Goal: Task Accomplishment & Management: Use online tool/utility

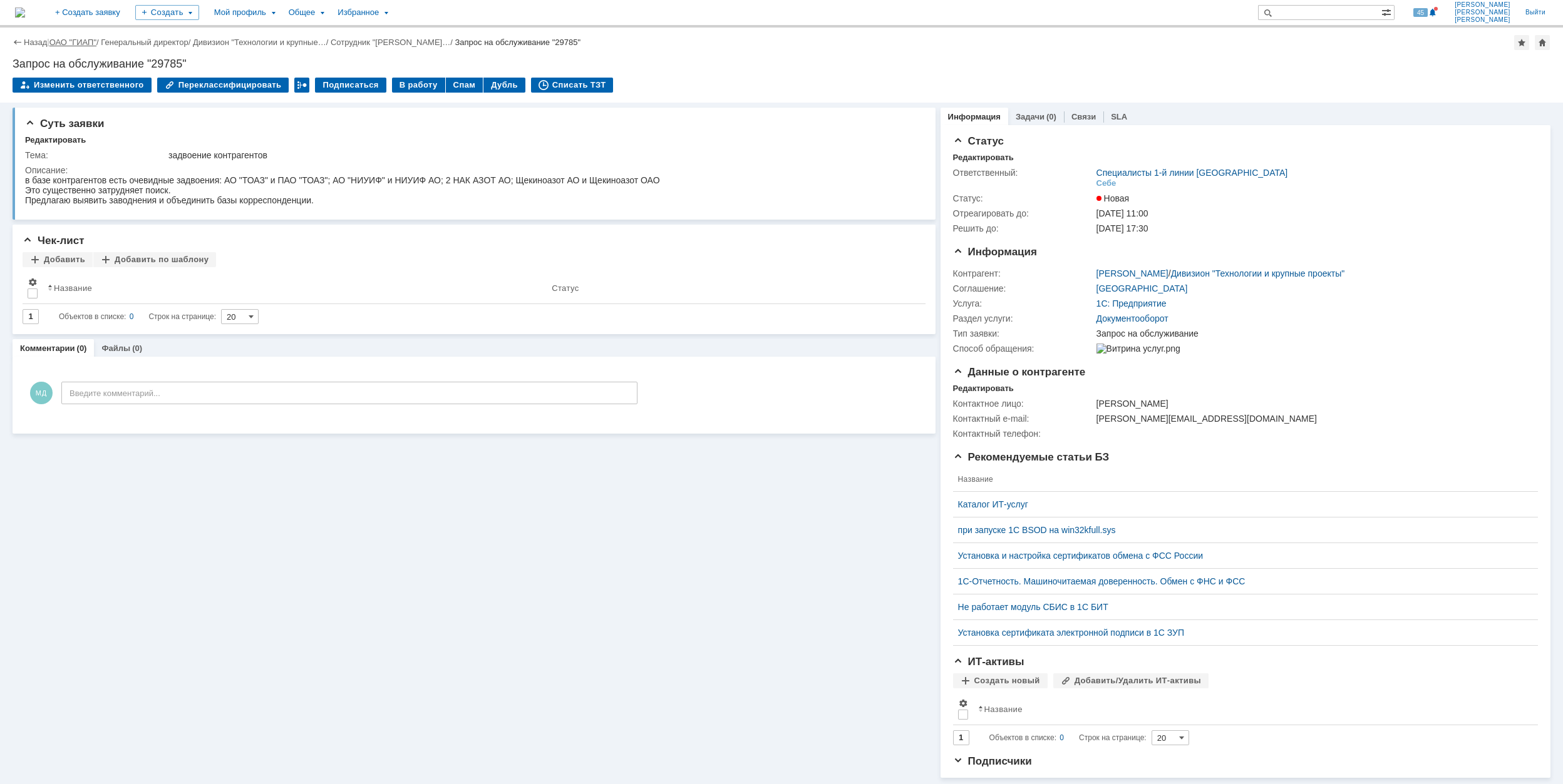
click at [78, 43] on link "ОАО "ГИАП"" at bounding box center [73, 42] width 47 height 9
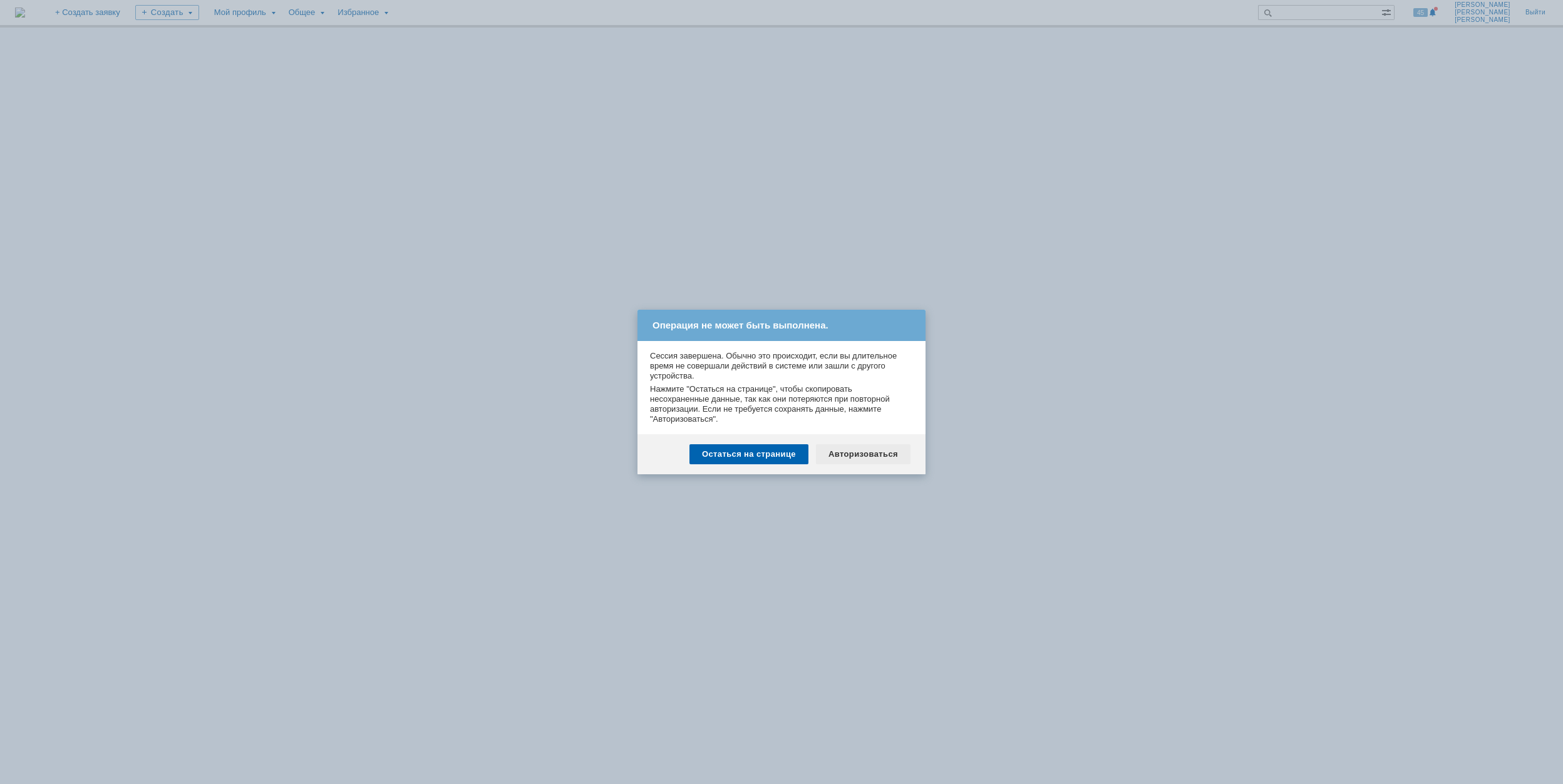
click at [852, 456] on div "Авторизоваться" at bounding box center [863, 454] width 95 height 20
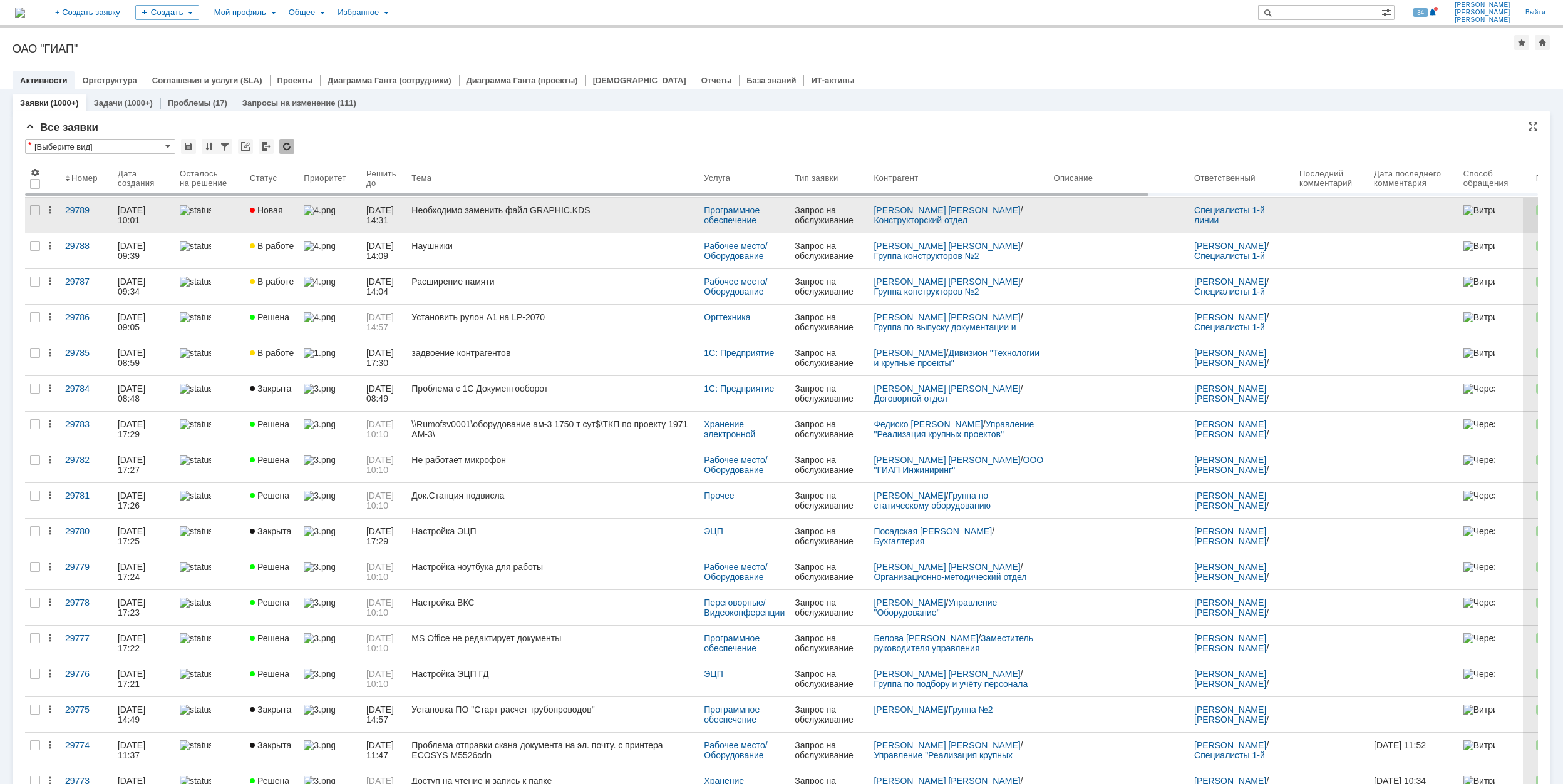
click at [317, 216] on link at bounding box center [330, 215] width 63 height 35
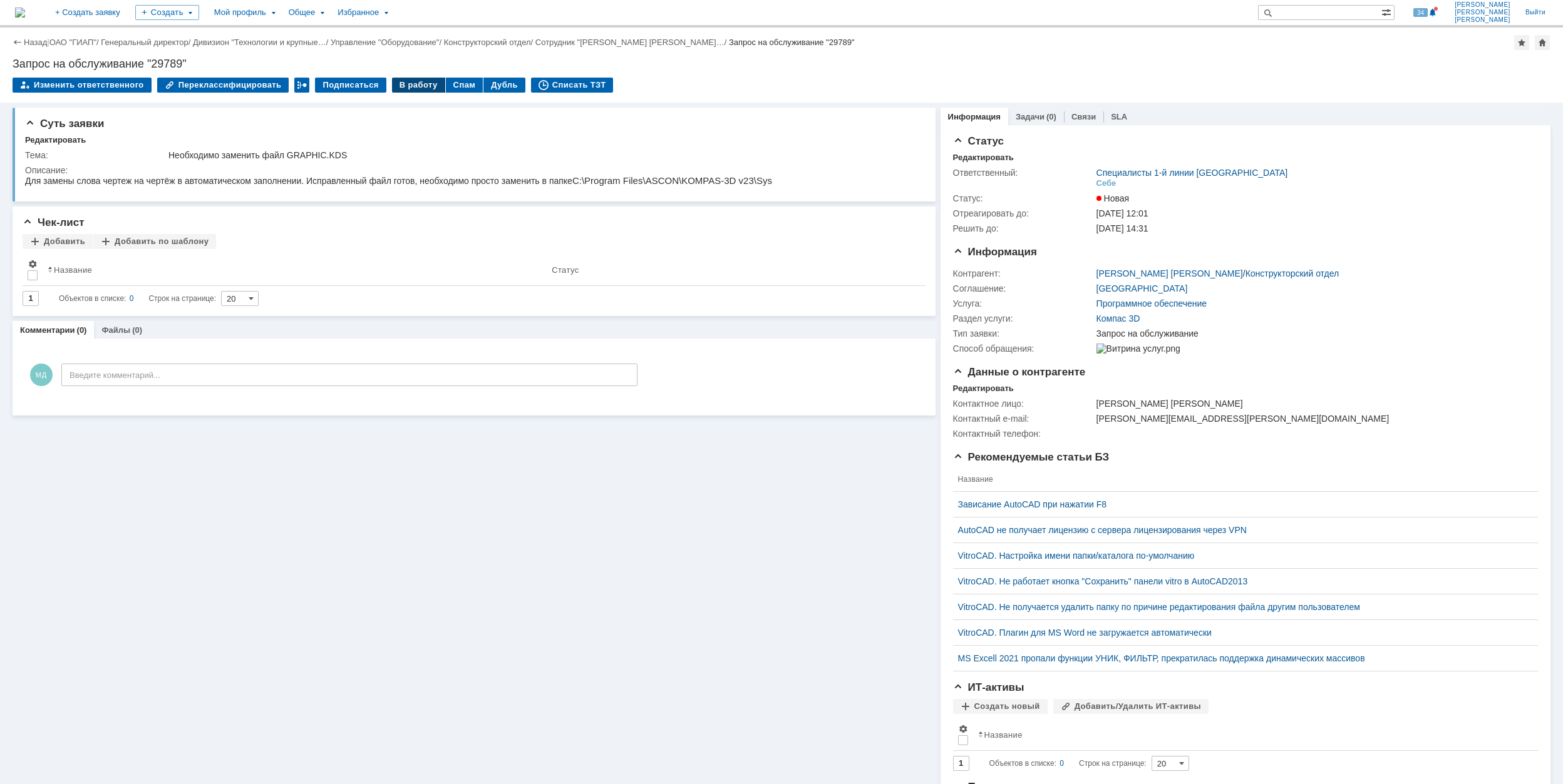
click at [409, 83] on div "В работу" at bounding box center [419, 85] width 53 height 15
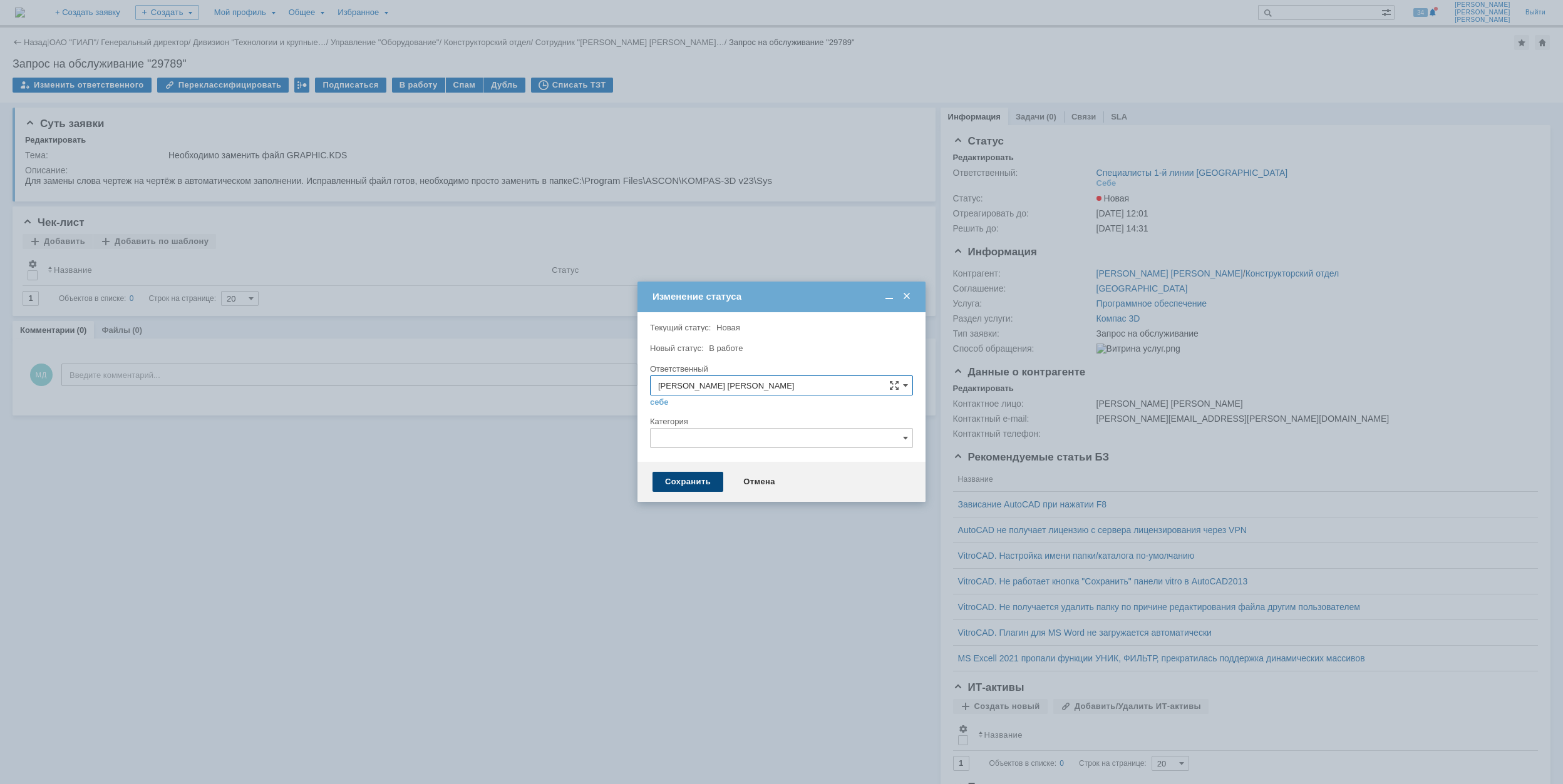
click at [691, 475] on div "Сохранить" at bounding box center [688, 482] width 71 height 20
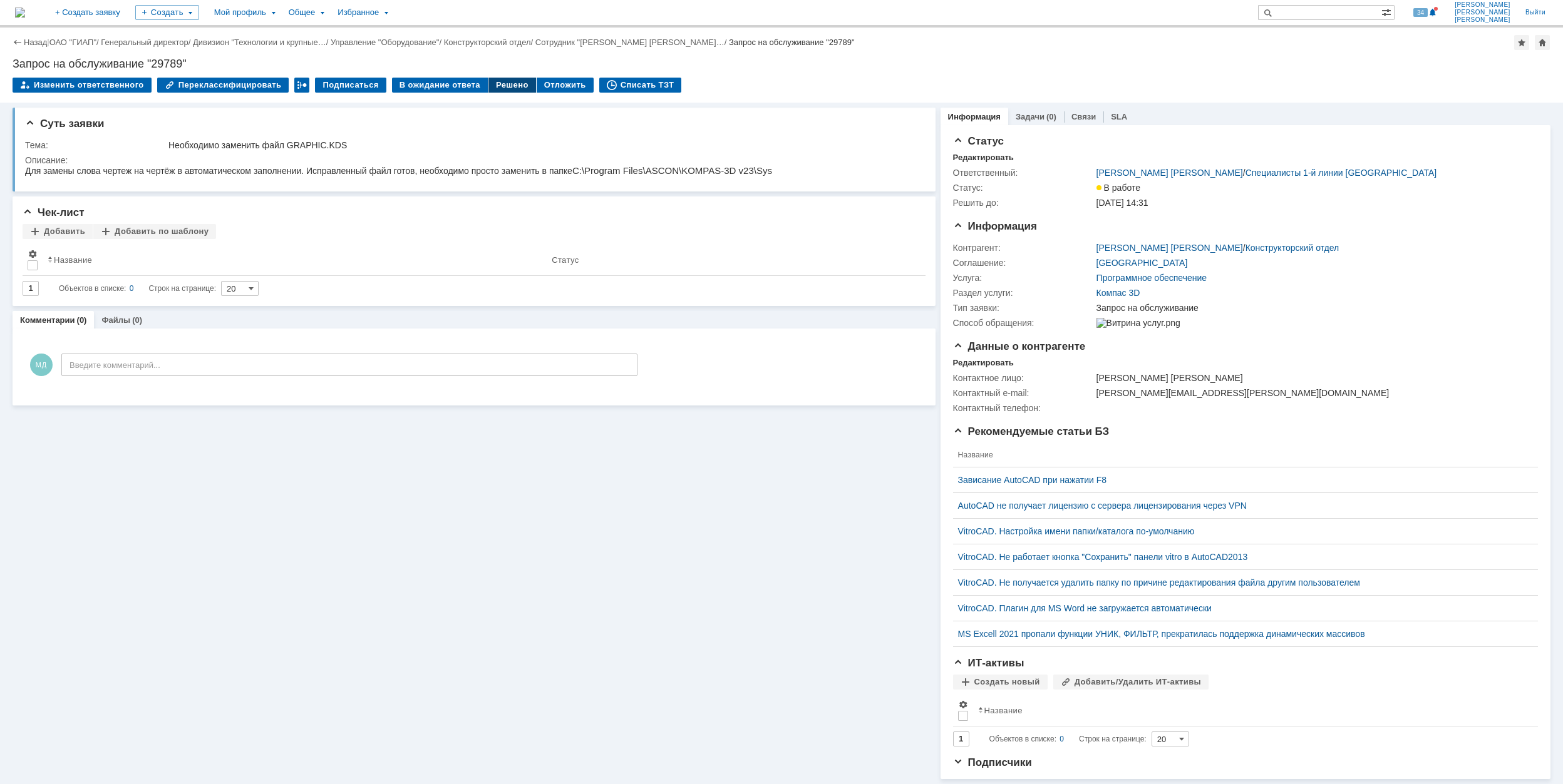
click at [492, 83] on div "Решено" at bounding box center [512, 85] width 48 height 15
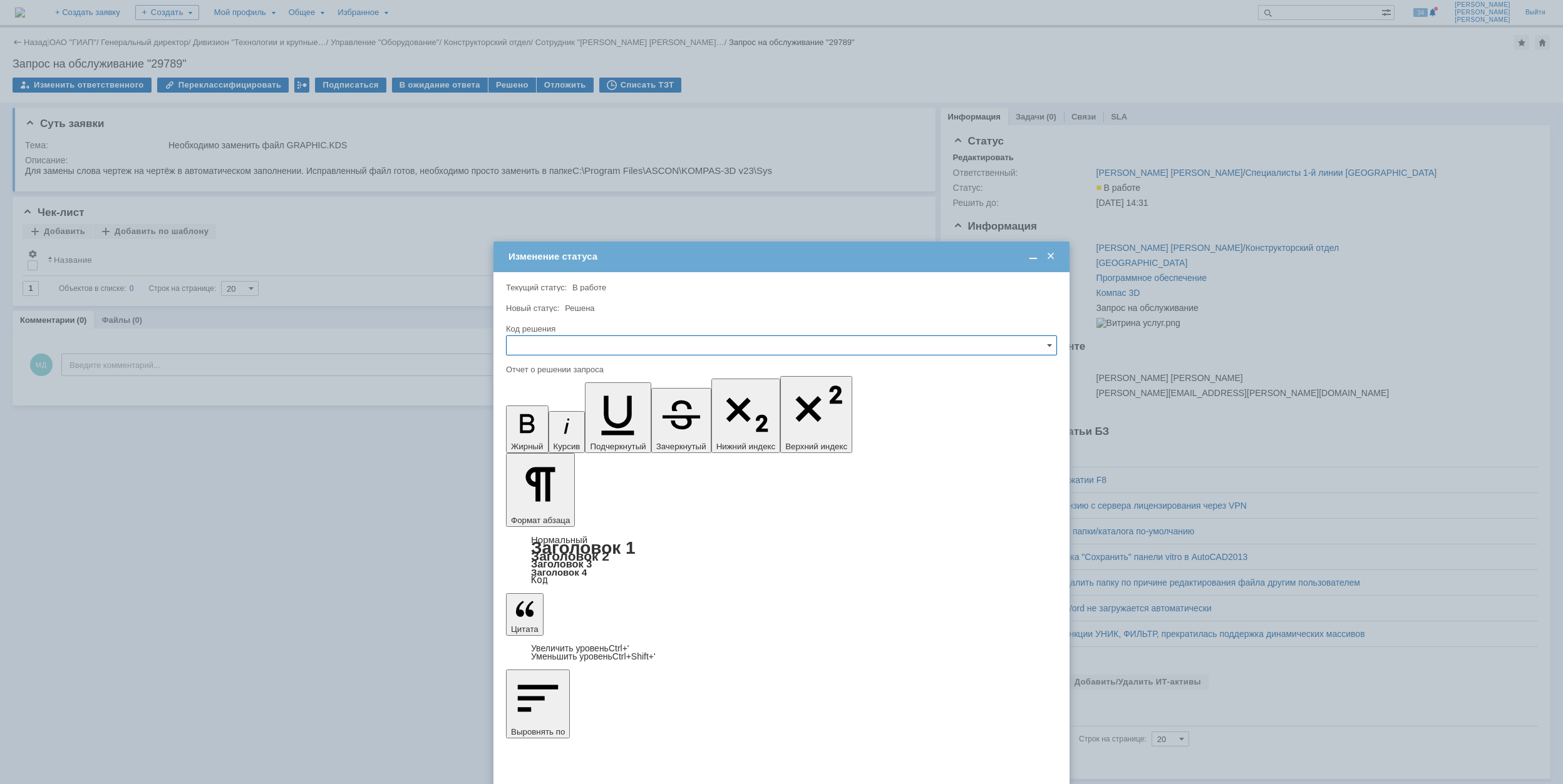
click at [577, 348] on input "text" at bounding box center [782, 345] width 551 height 20
click at [564, 431] on span "Решено" at bounding box center [781, 431] width 535 height 10
type input "Решено"
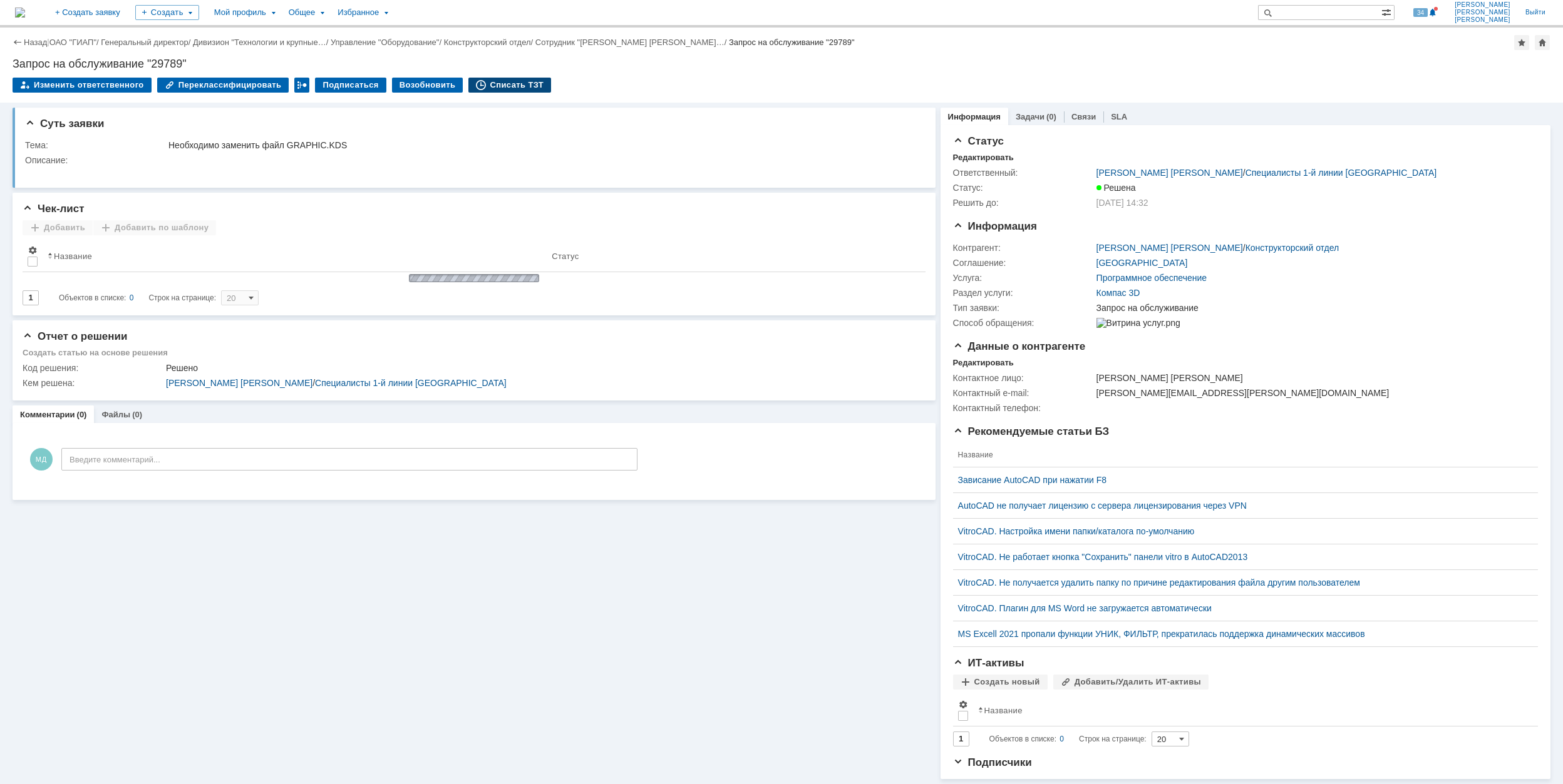
click at [507, 85] on div "Списать ТЗТ" at bounding box center [509, 85] width 83 height 15
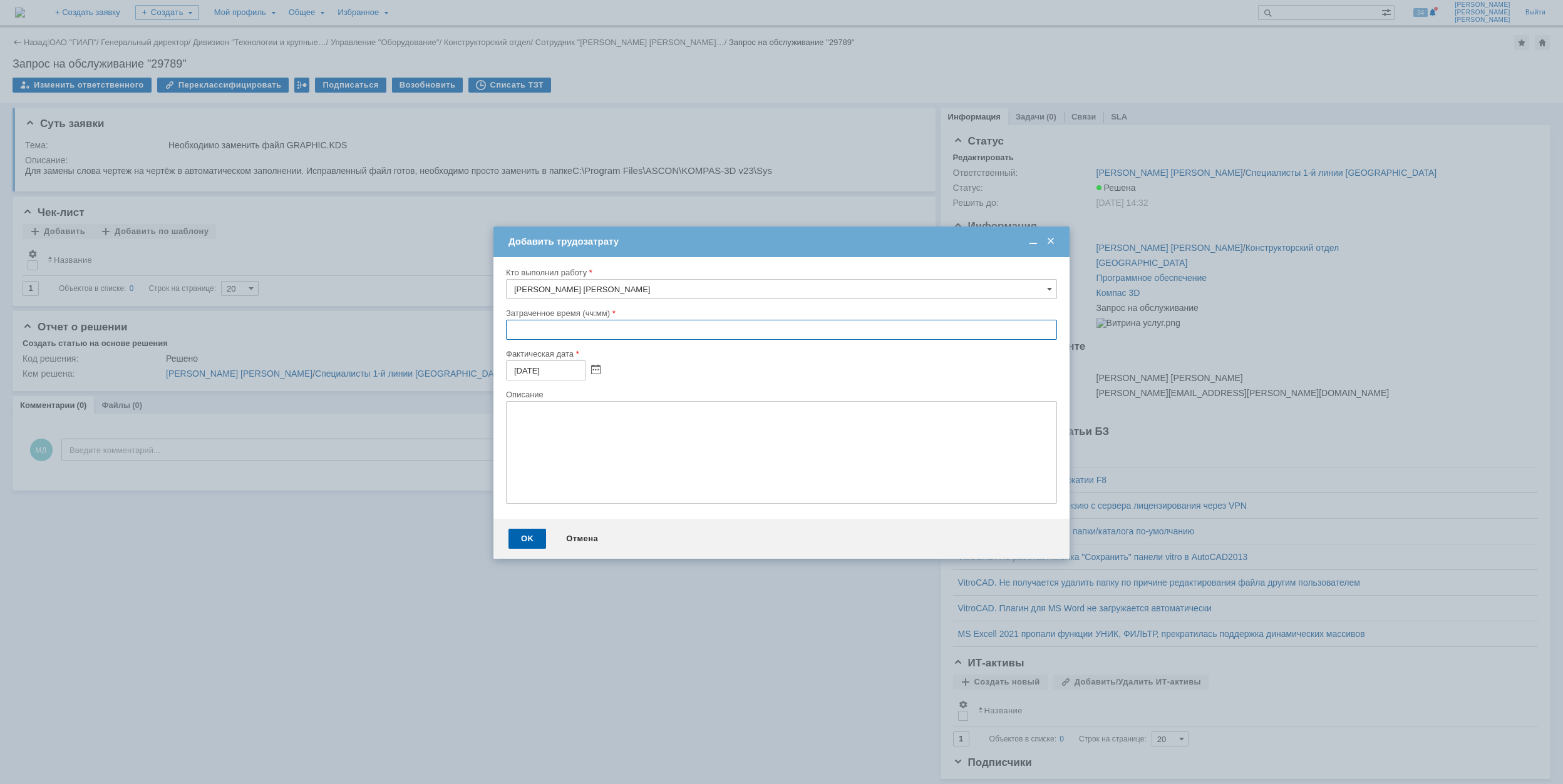
drag, startPoint x: 517, startPoint y: 331, endPoint x: 506, endPoint y: 310, distance: 23.7
click at [518, 329] on input "text" at bounding box center [782, 330] width 551 height 20
type input "00:30"
click at [514, 542] on div "OK" at bounding box center [527, 539] width 38 height 20
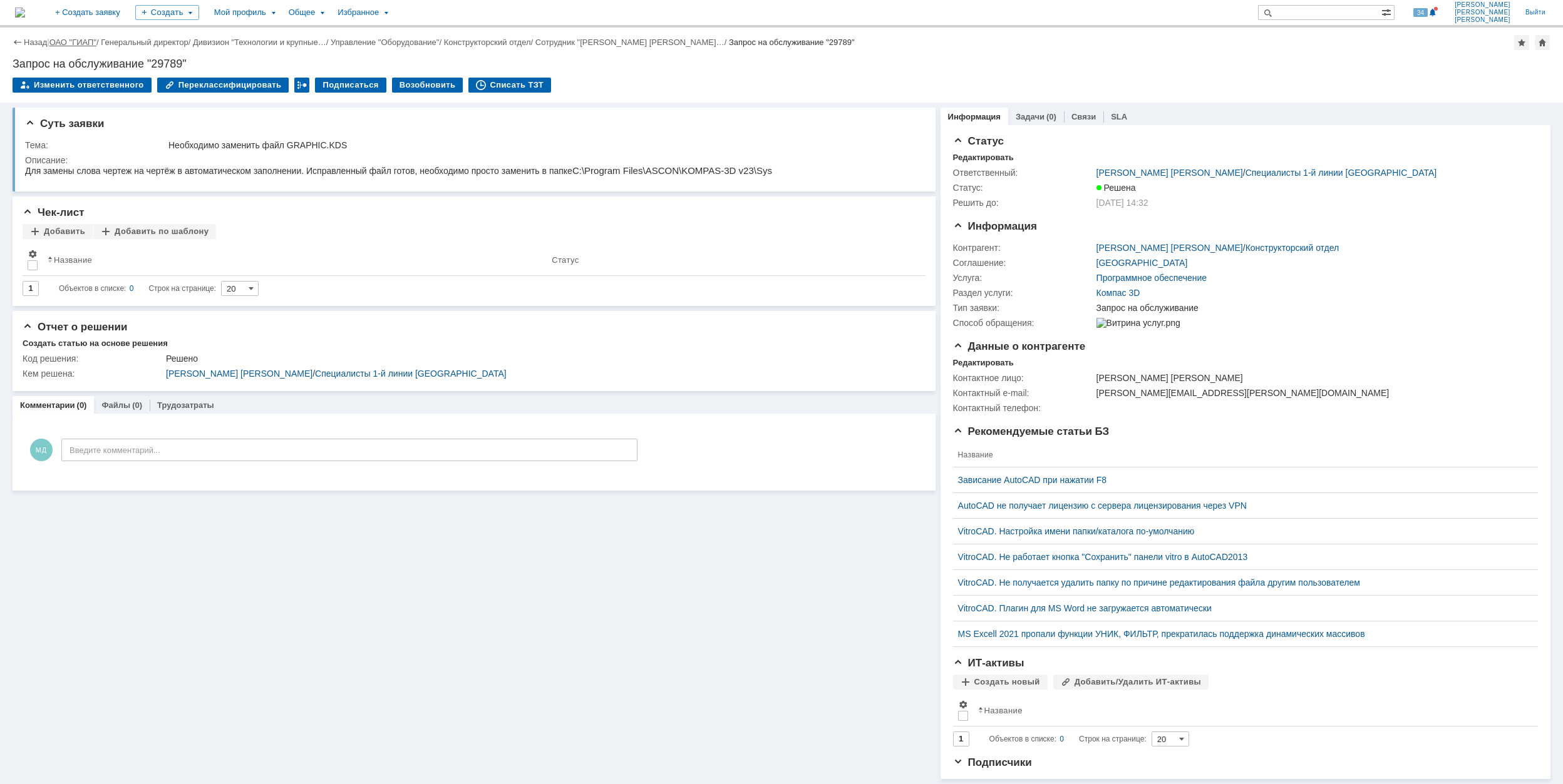
click at [89, 39] on link "ОАО "ГИАП"" at bounding box center [73, 42] width 47 height 9
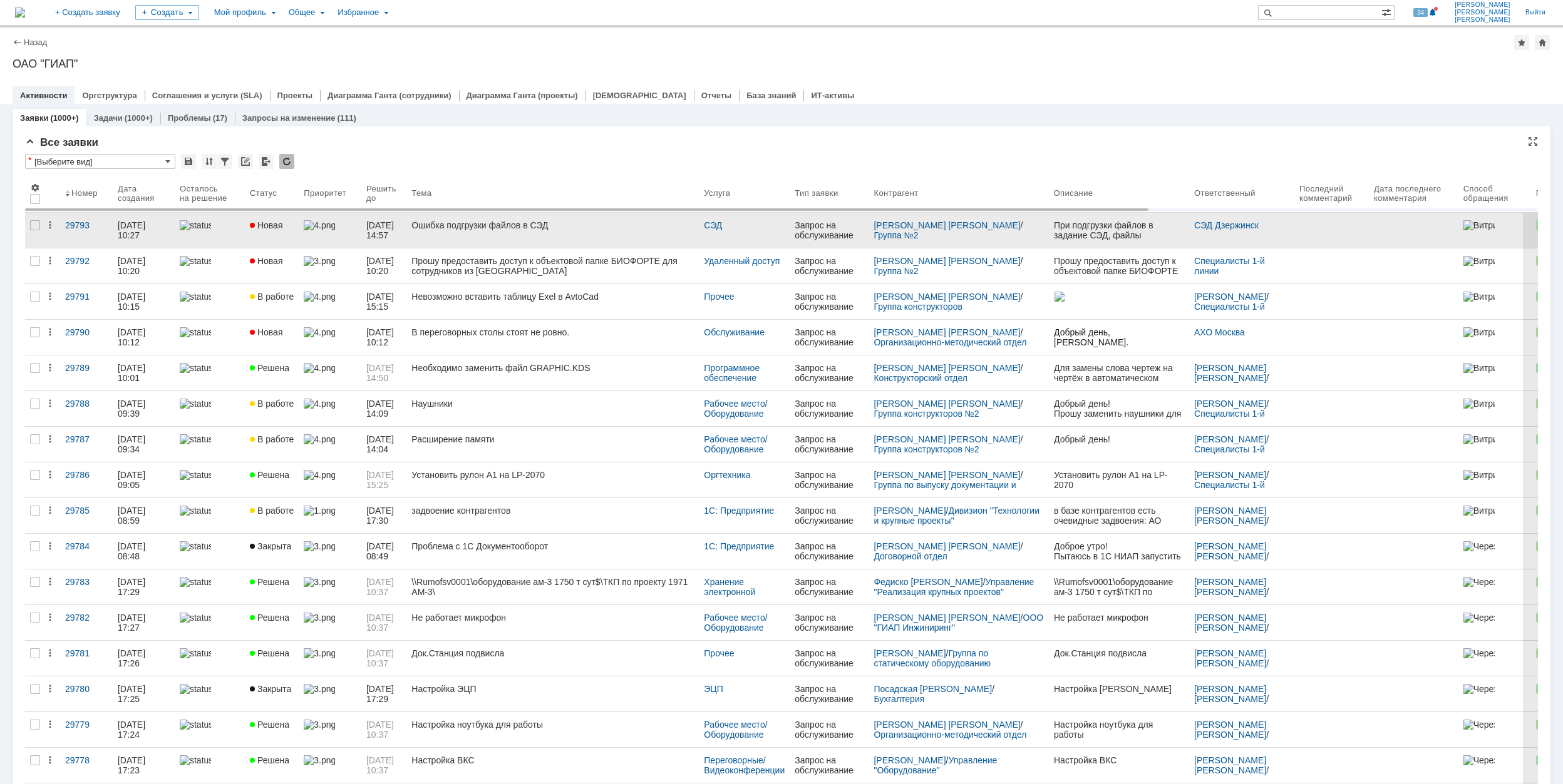
click at [599, 229] on div "Ошибка подгрузки файлов в СЭД" at bounding box center [552, 225] width 282 height 10
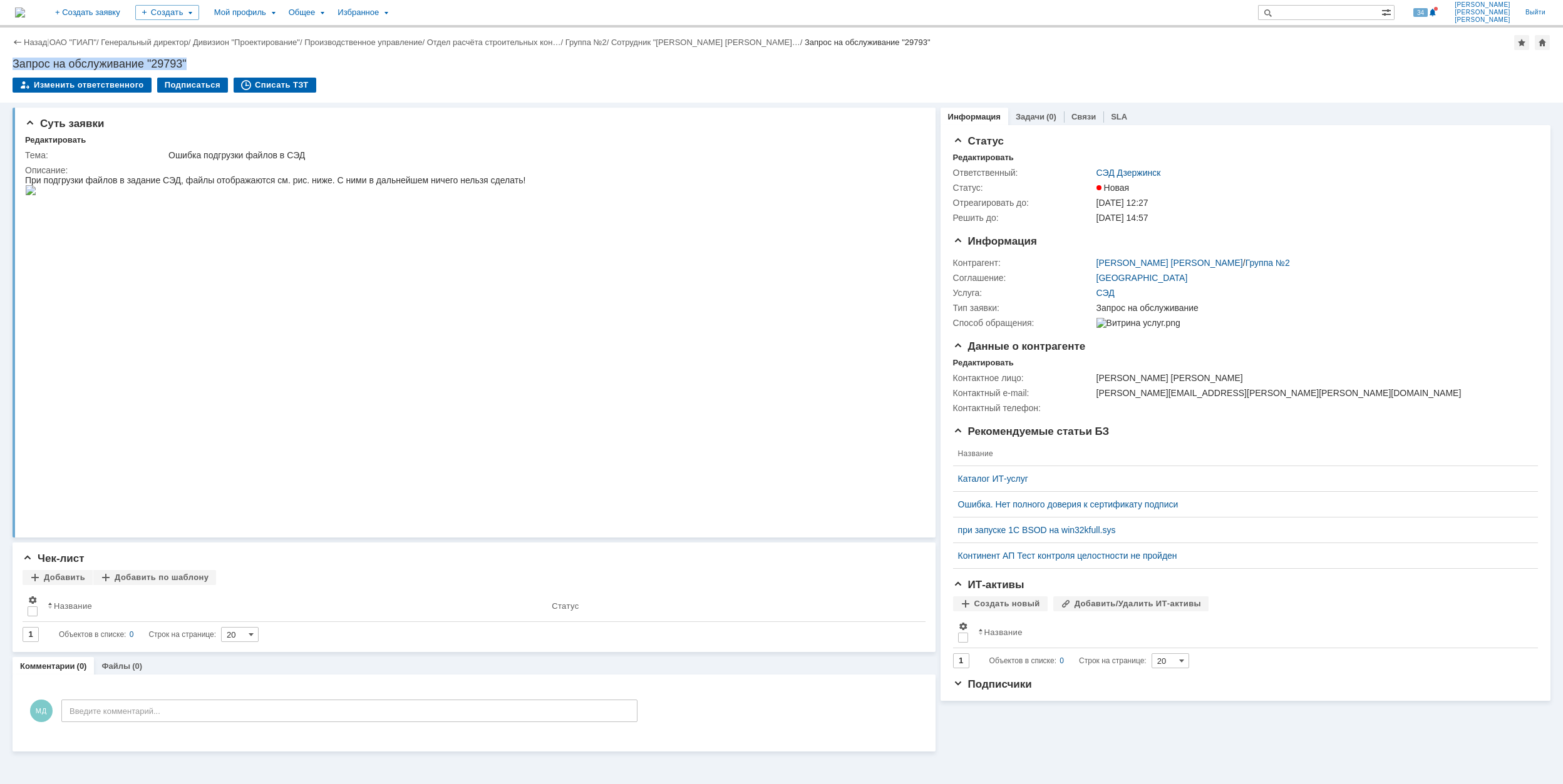
drag, startPoint x: 196, startPoint y: 58, endPoint x: 1, endPoint y: 56, distance: 195.0
click at [1, 56] on div "Назад | ОАО "ГИАП" / Генеральный директор / Дивизион "Проектирование" / Произво…" at bounding box center [782, 65] width 1563 height 75
click at [76, 44] on link "ОАО "ГИАП"" at bounding box center [73, 42] width 47 height 9
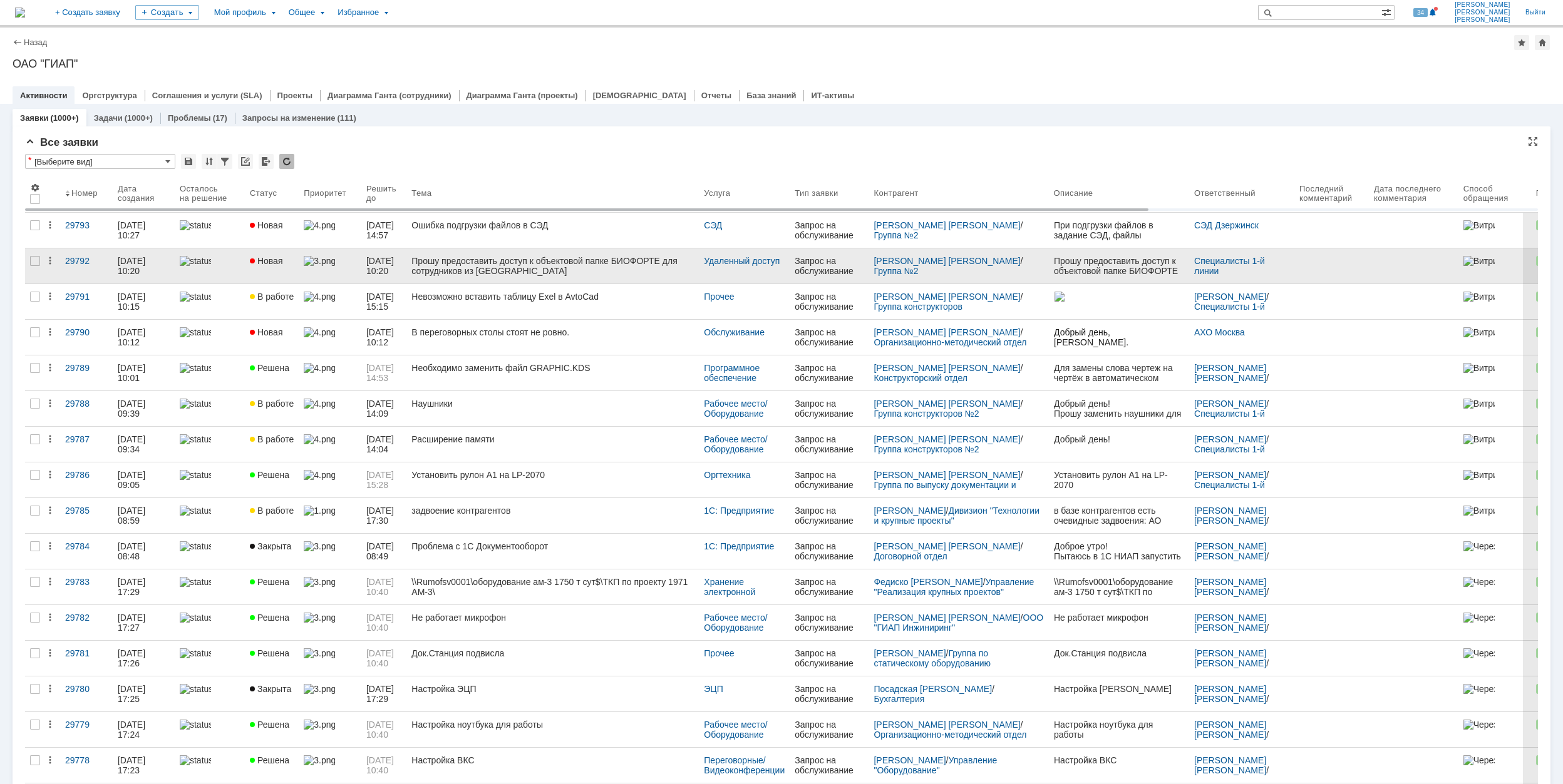
click at [642, 270] on div "Прошу предоставить доступ к объектовой папке БИОФОРТЕ для сотрудников из [GEOGR…" at bounding box center [552, 266] width 282 height 20
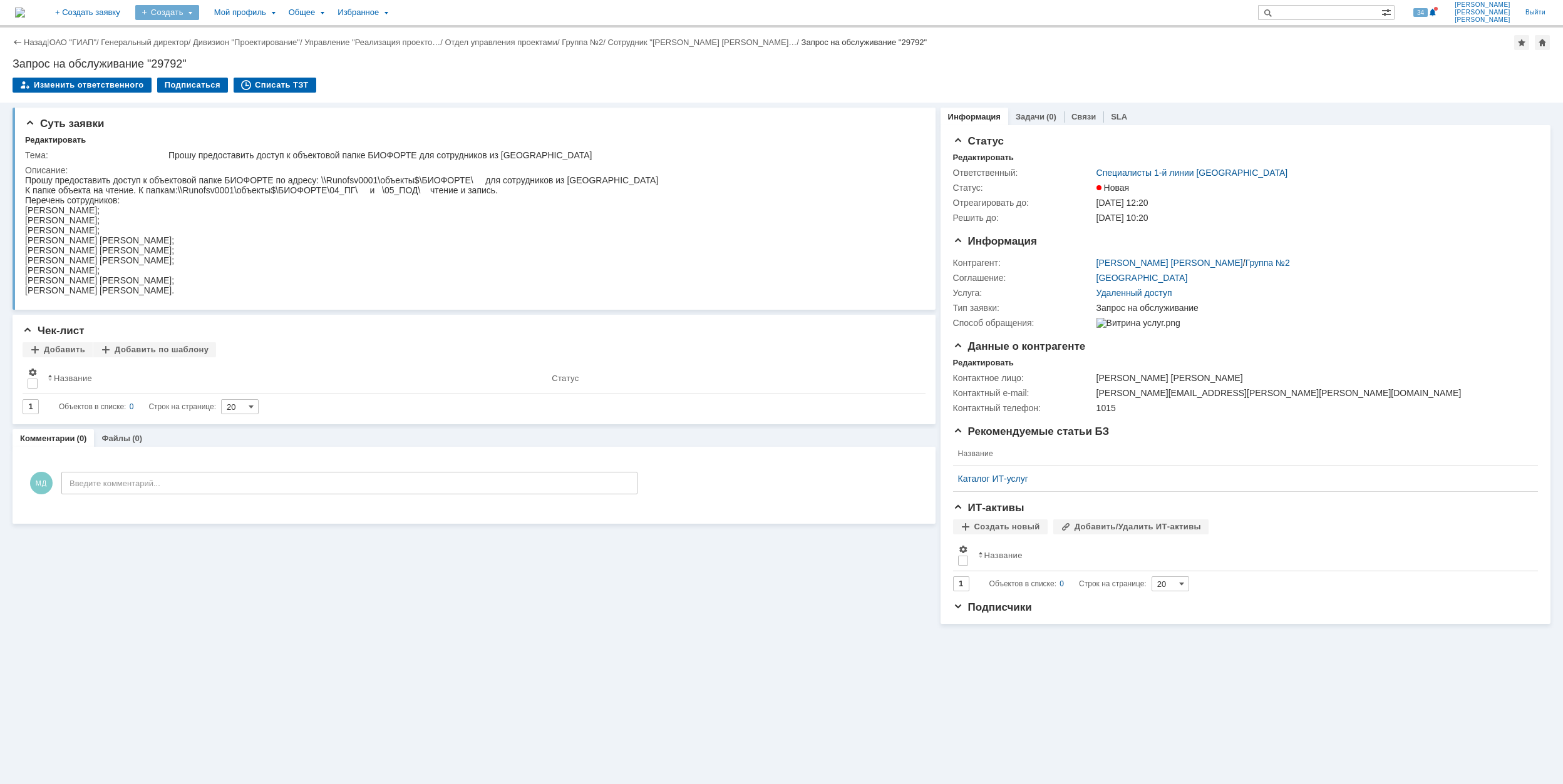
click at [199, 15] on div "Создать" at bounding box center [167, 12] width 64 height 15
click at [233, 71] on link "Заявка" at bounding box center [185, 77] width 95 height 15
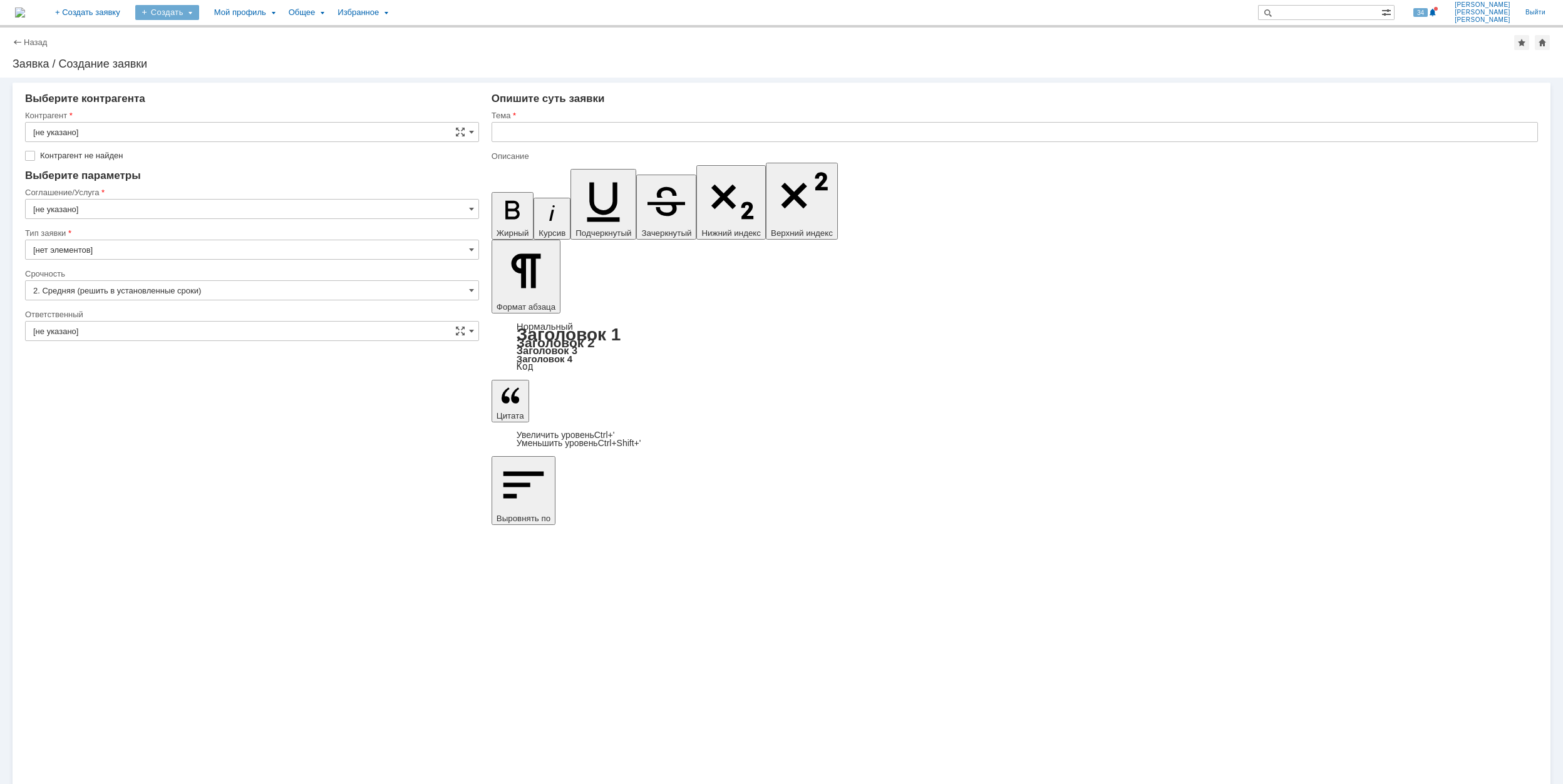
click at [199, 10] on div "Создать" at bounding box center [167, 12] width 64 height 15
click at [233, 74] on link "Заявка" at bounding box center [185, 77] width 95 height 15
click at [182, 333] on input "[не указано]" at bounding box center [252, 331] width 454 height 20
